Goal: Information Seeking & Learning: Learn about a topic

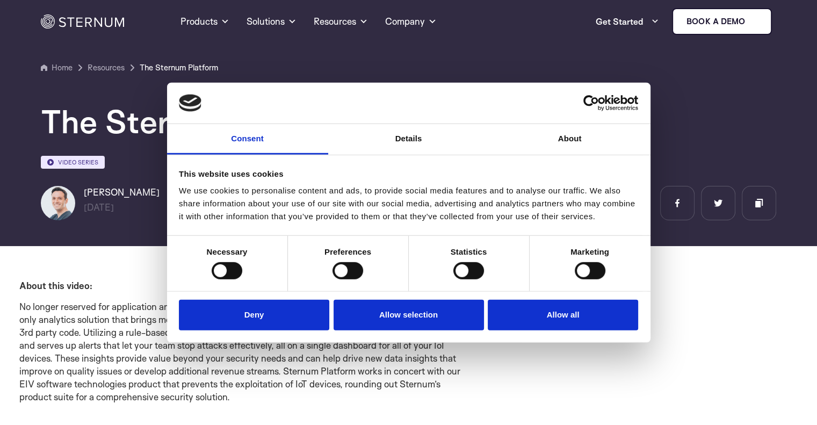
click at [96, 272] on div "About this video: No longer reserved for application and network security, The …" at bounding box center [246, 341] width 455 height 139
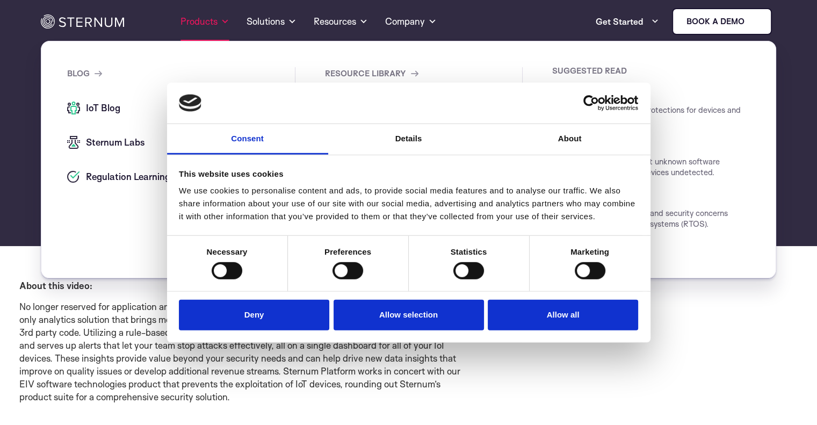
click at [203, 15] on link "Products" at bounding box center [205, 21] width 49 height 39
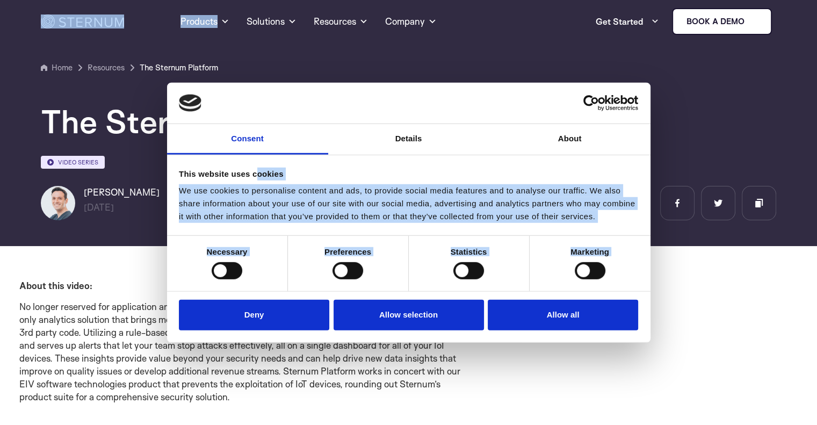
drag, startPoint x: 63, startPoint y: 122, endPoint x: 265, endPoint y: 171, distance: 207.7
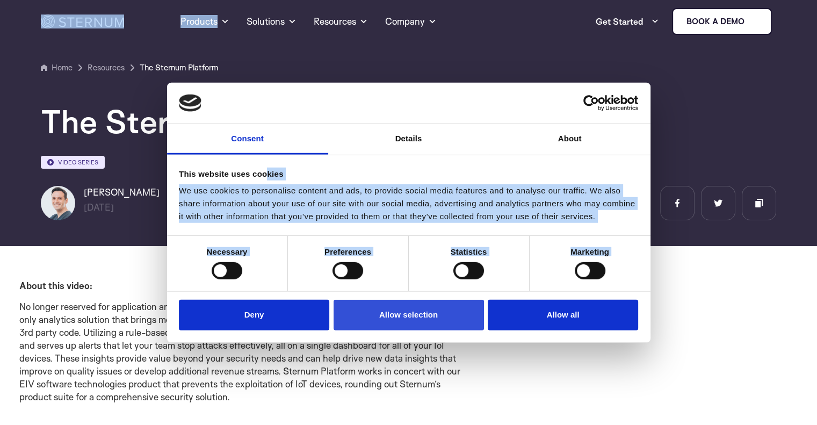
click at [409, 316] on button "Allow selection" at bounding box center [409, 315] width 150 height 31
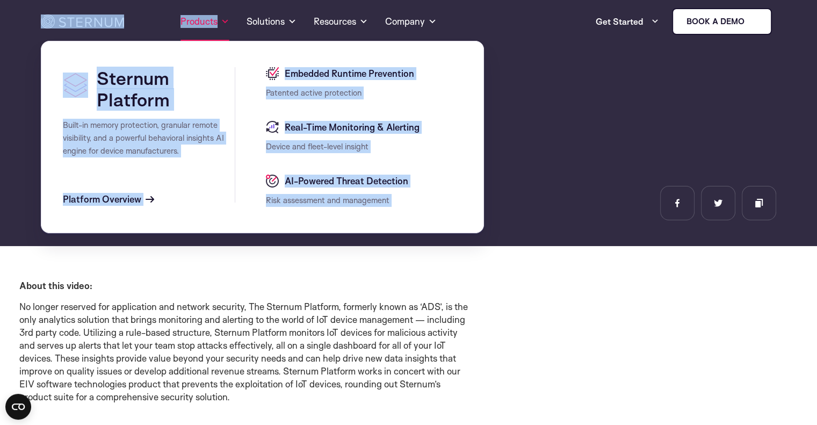
click at [215, 23] on link "Products" at bounding box center [205, 21] width 49 height 39
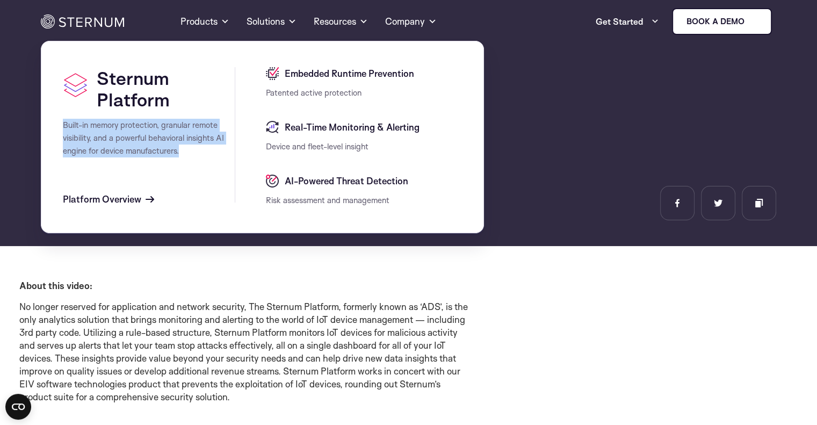
drag, startPoint x: 60, startPoint y: 122, endPoint x: 205, endPoint y: 157, distance: 149.2
click at [205, 157] on section "Sternum Platform Built-in memory protection, granular remote visibility, and a …" at bounding box center [262, 137] width 443 height 192
copy span "Built-in memory protection, granular remote visibility, and a powerful behavior…"
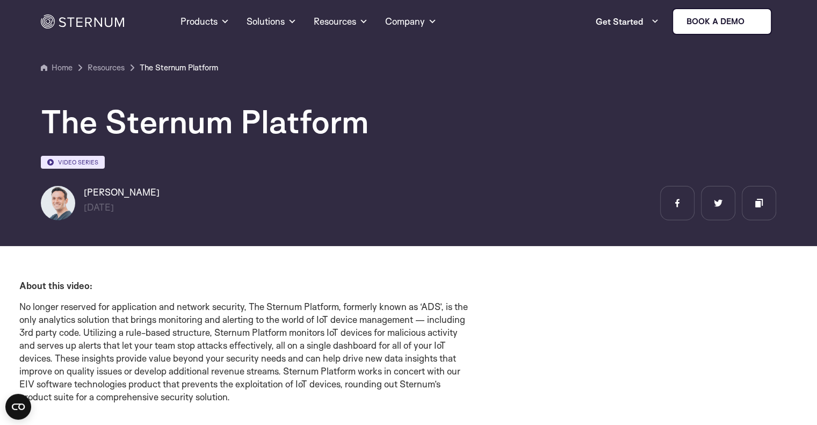
click at [316, 326] on p "No longer reserved for application and network security, The Sternum Platform, …" at bounding box center [246, 351] width 455 height 103
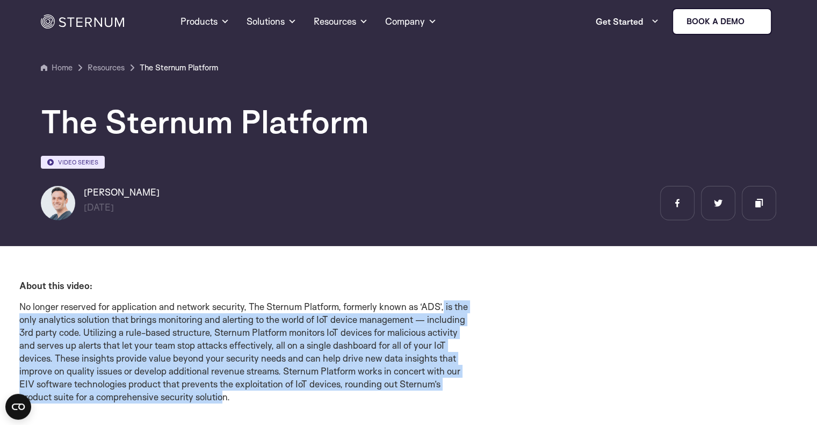
drag, startPoint x: 445, startPoint y: 307, endPoint x: 224, endPoint y: 394, distance: 237.3
click at [224, 394] on p "No longer reserved for application and network security, The Sternum Platform, …" at bounding box center [246, 351] width 455 height 103
copy p "is the only analytics solution that brings monitoring and alerting to the world…"
click at [479, 334] on div "About this video: No longer reserved for application and network security, The …" at bounding box center [408, 341] width 779 height 139
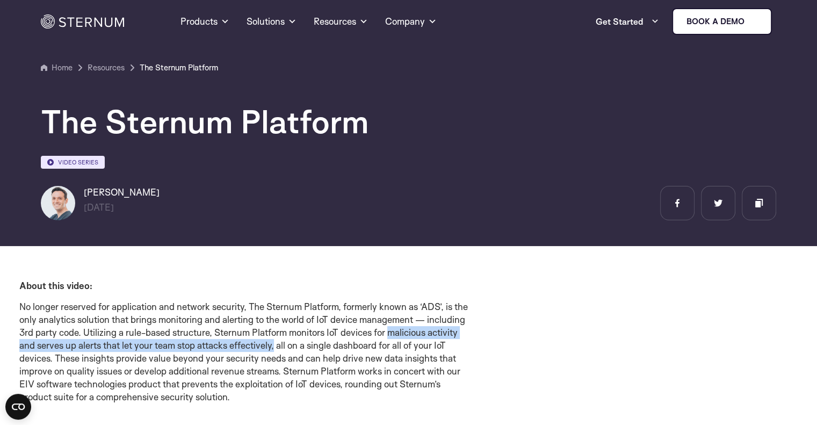
drag, startPoint x: 389, startPoint y: 332, endPoint x: 275, endPoint y: 344, distance: 114.6
click at [275, 344] on p "No longer reserved for application and network security, The Sternum Platform, …" at bounding box center [246, 351] width 455 height 103
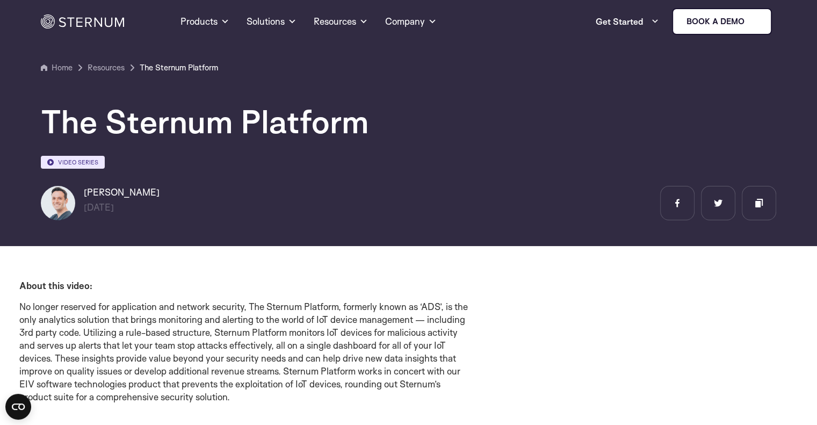
click at [170, 222] on section "Home Resources" at bounding box center [408, 119] width 817 height 254
click at [647, 330] on div "About this video: No longer reserved for application and network security, The …" at bounding box center [408, 341] width 779 height 139
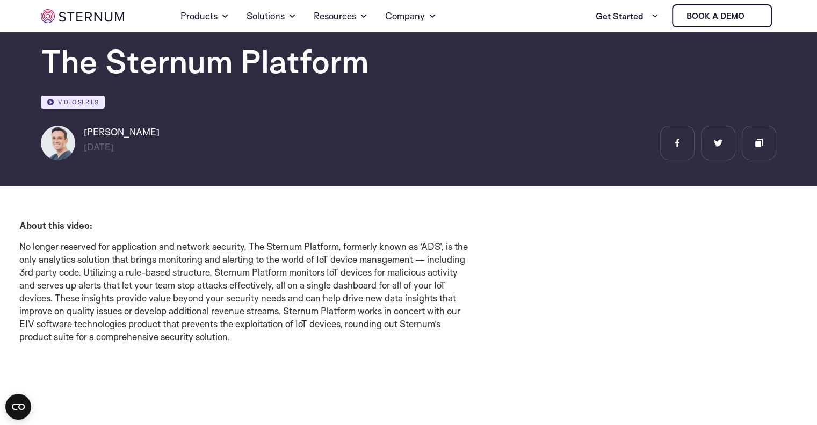
scroll to position [49, 0]
drag, startPoint x: 84, startPoint y: 298, endPoint x: 288, endPoint y: 300, distance: 203.6
click at [288, 300] on p "No longer reserved for application and network security, The Sternum Platform, …" at bounding box center [246, 291] width 455 height 103
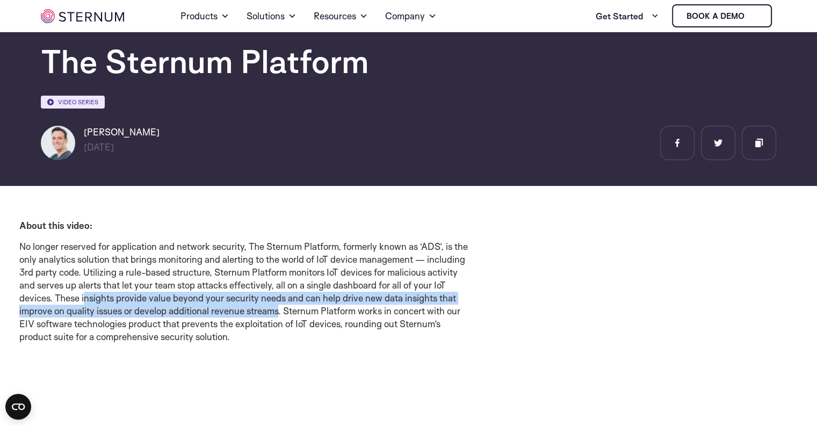
copy p "nsights provide value beyond your security needs and can help drive new data in…"
